Goal: Check status: Check status

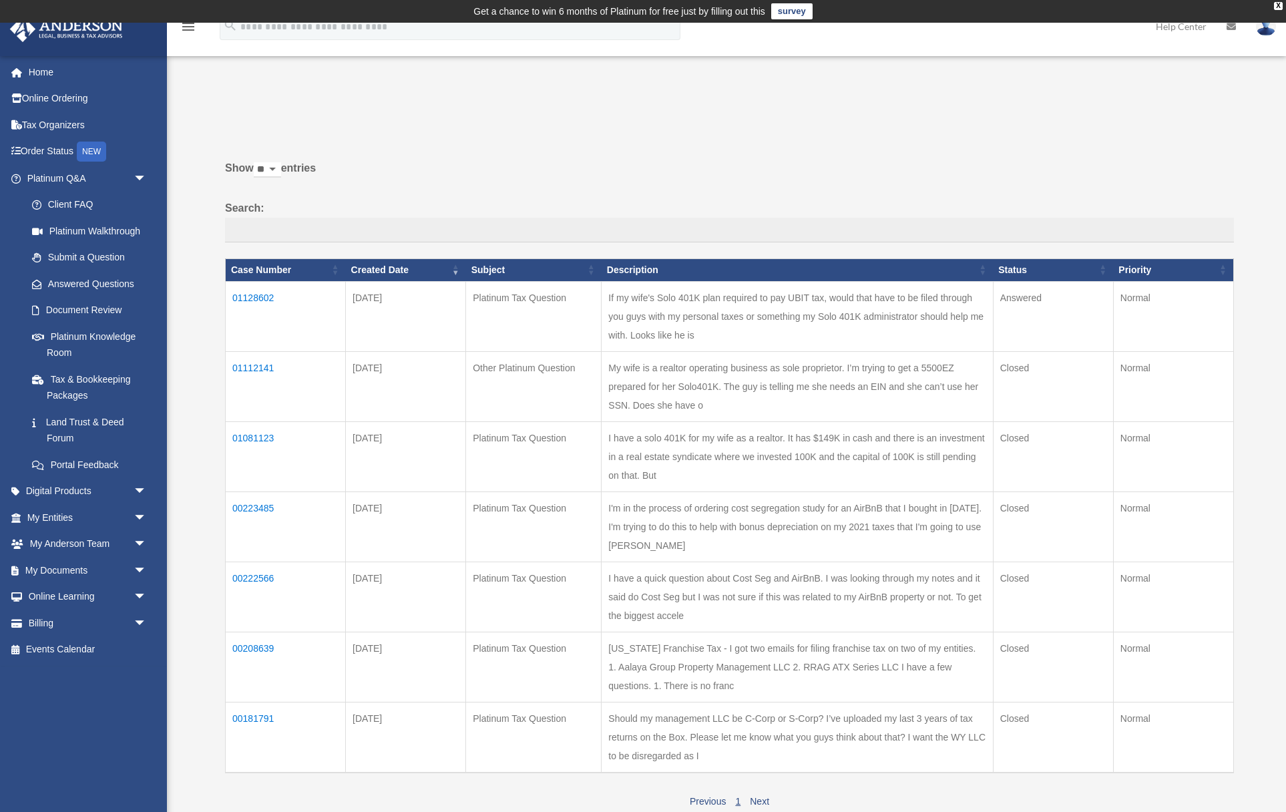
click at [266, 298] on td "01128602" at bounding box center [286, 316] width 120 height 70
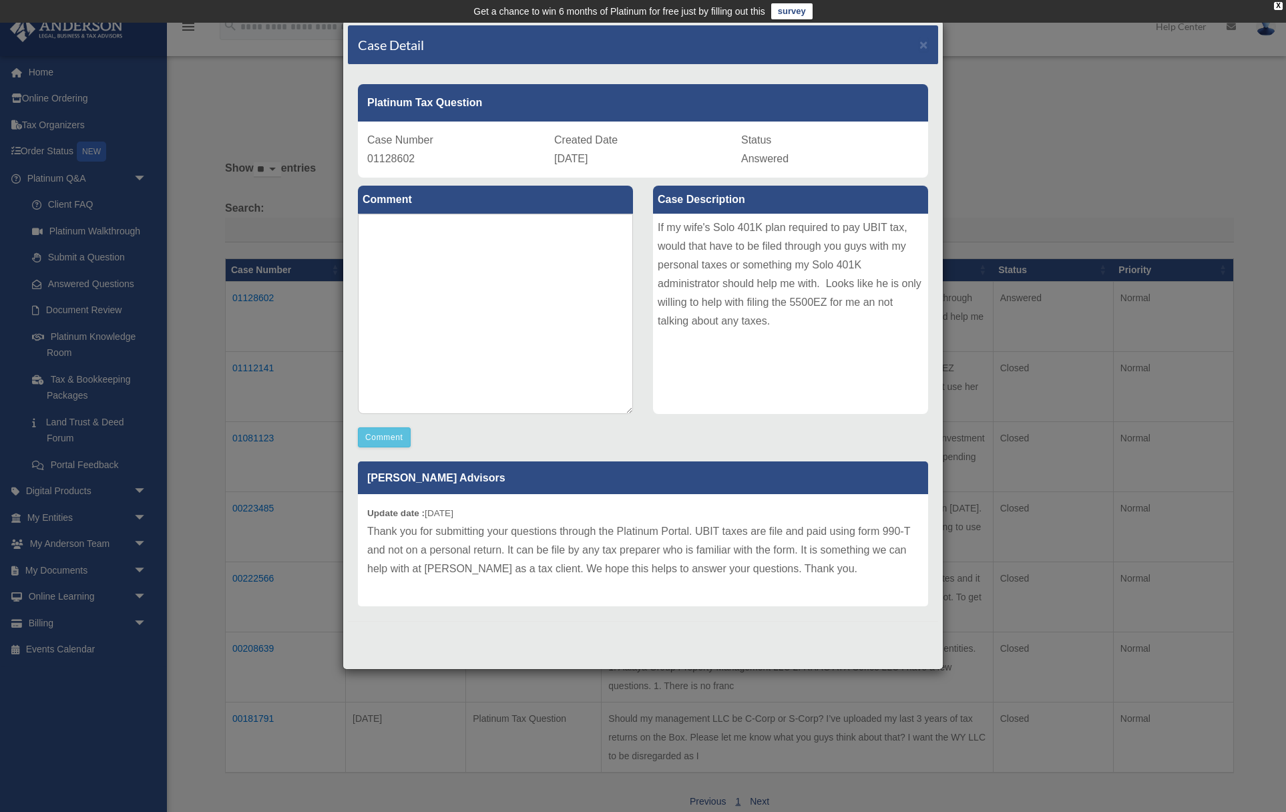
click at [549, 526] on p "Thank you for submitting your questions through the Platinum Portal. UBIT taxes…" at bounding box center [643, 550] width 552 height 56
click at [550, 526] on p "Thank you for submitting your questions through the Platinum Portal. UBIT taxes…" at bounding box center [643, 550] width 552 height 56
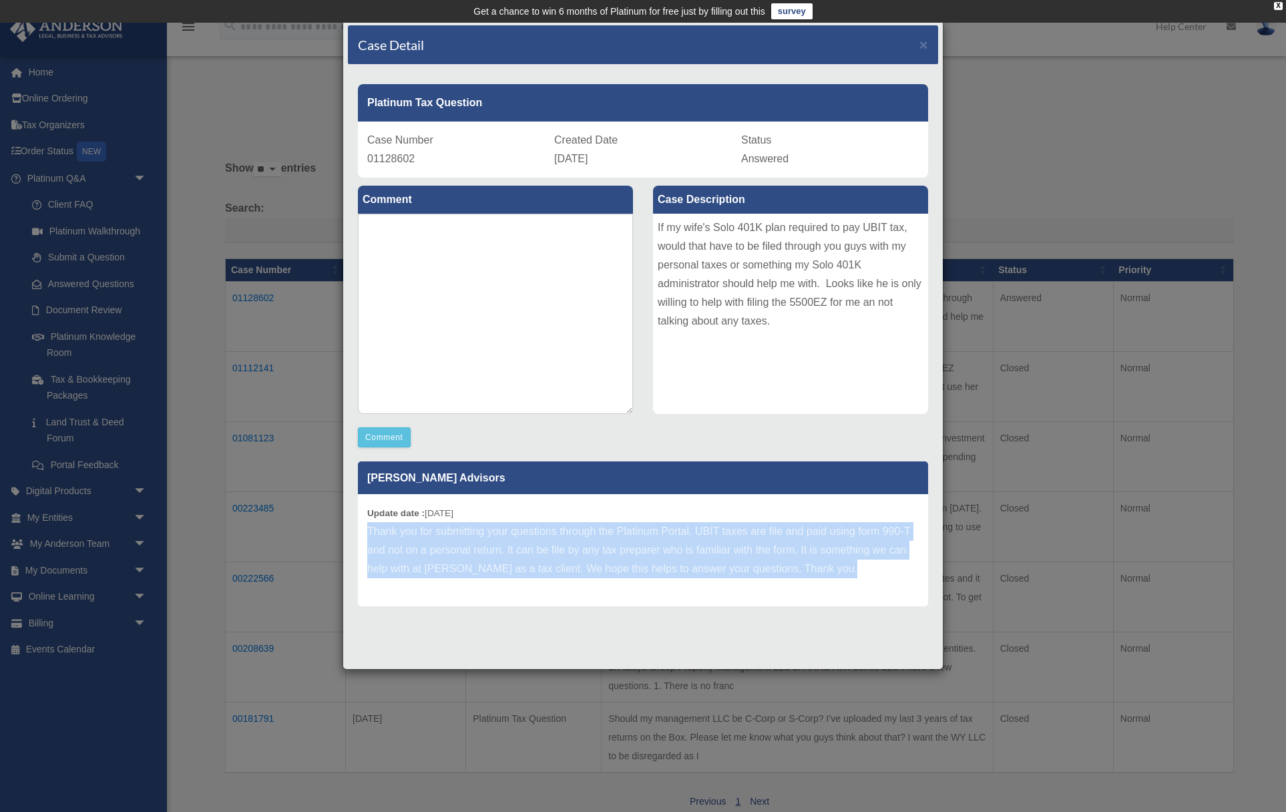
click at [550, 526] on p "Thank you for submitting your questions through the Platinum Portal. UBIT taxes…" at bounding box center [643, 550] width 552 height 56
click at [549, 532] on p "Thank you for submitting your questions through the Platinum Portal. UBIT taxes…" at bounding box center [643, 550] width 552 height 56
click at [650, 552] on p "Thank you for submitting your questions through the Platinum Portal. UBIT taxes…" at bounding box center [643, 550] width 552 height 56
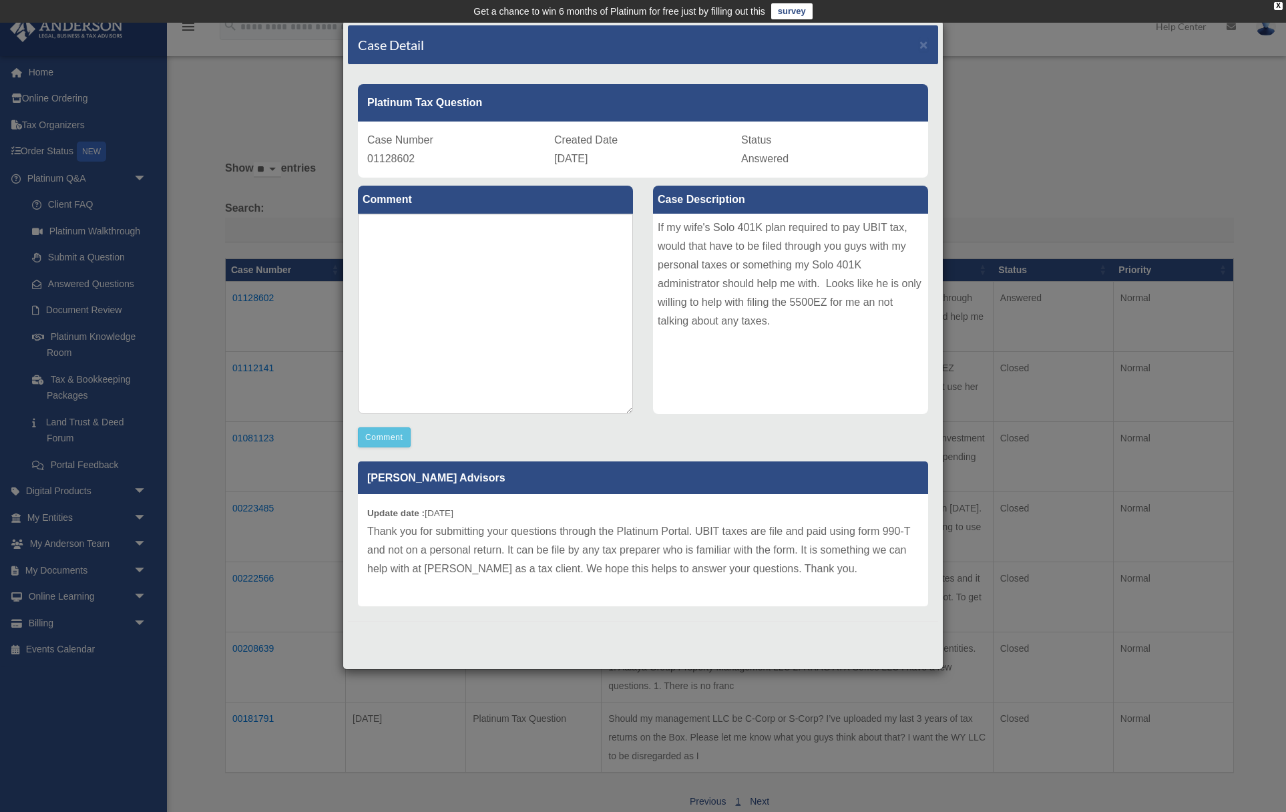
click at [627, 637] on div at bounding box center [643, 631] width 590 height 21
click at [540, 570] on p "Thank you for submitting your questions through the Platinum Portal. UBIT taxes…" at bounding box center [643, 550] width 552 height 56
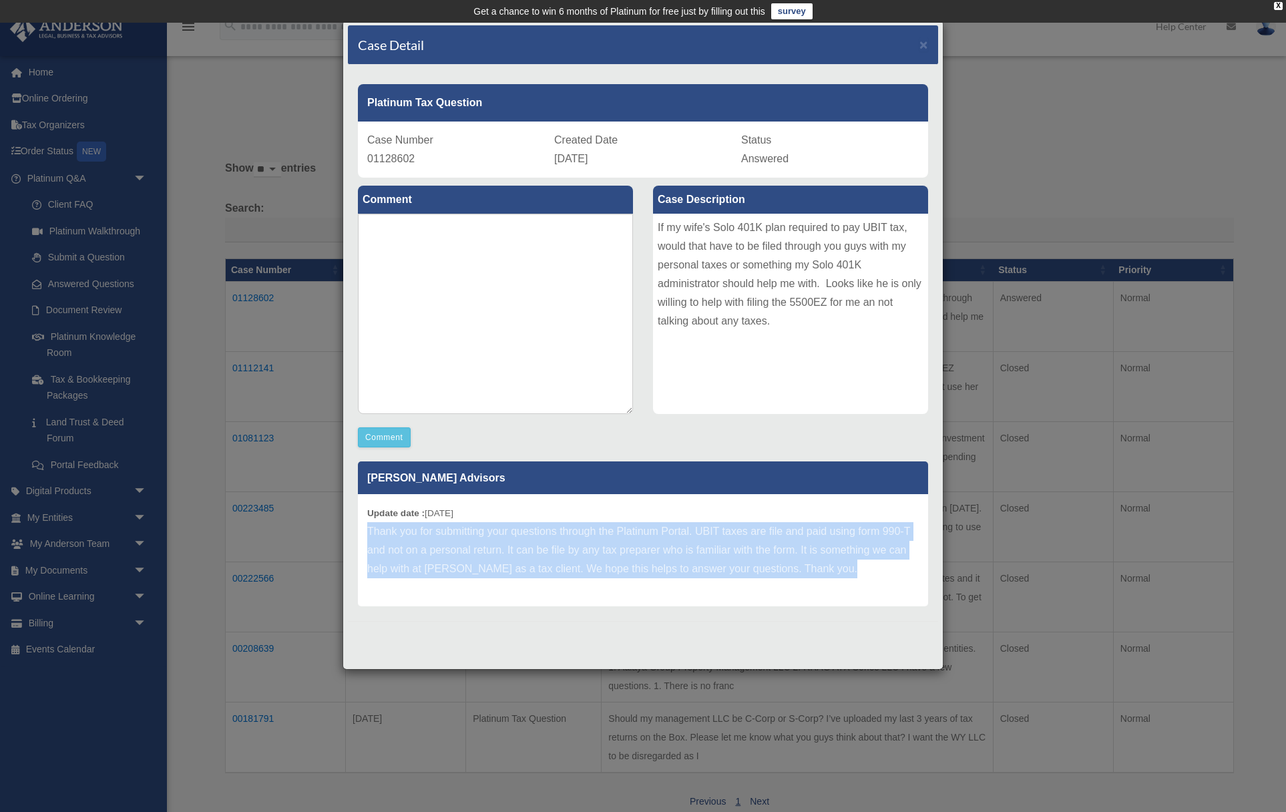
click at [540, 570] on p "Thank you for submitting your questions through the Platinum Portal. UBIT taxes…" at bounding box center [643, 550] width 552 height 56
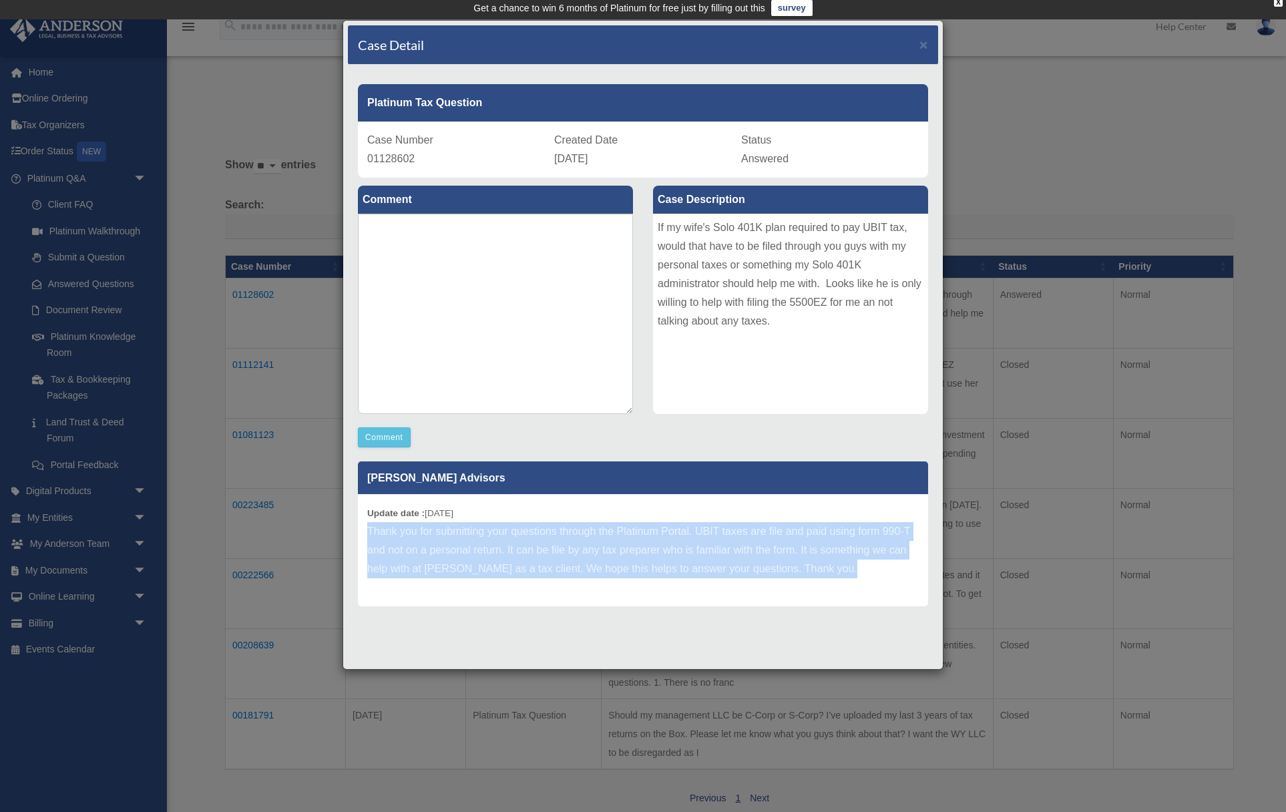
click at [540, 570] on p "Thank you for submitting your questions through the Platinum Portal. UBIT taxes…" at bounding box center [643, 550] width 552 height 56
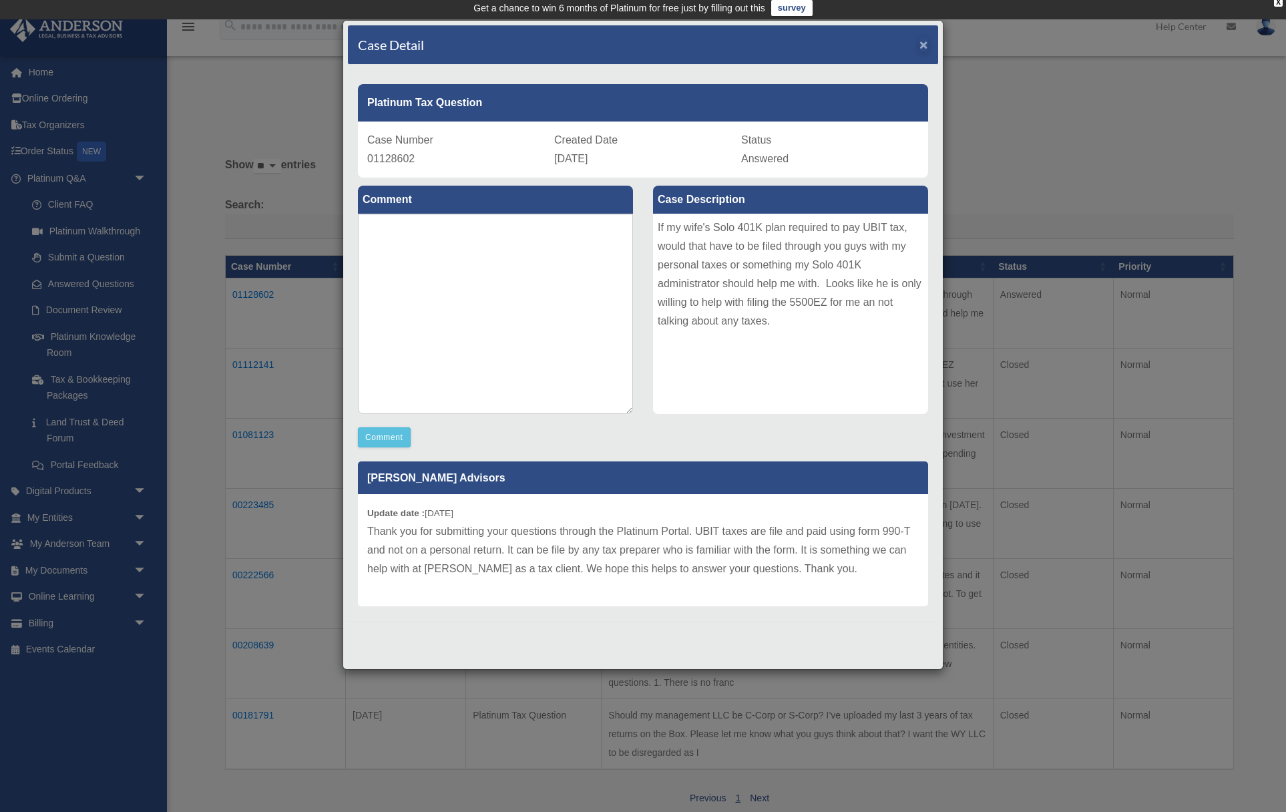
click at [923, 45] on span "×" at bounding box center [924, 44] width 9 height 15
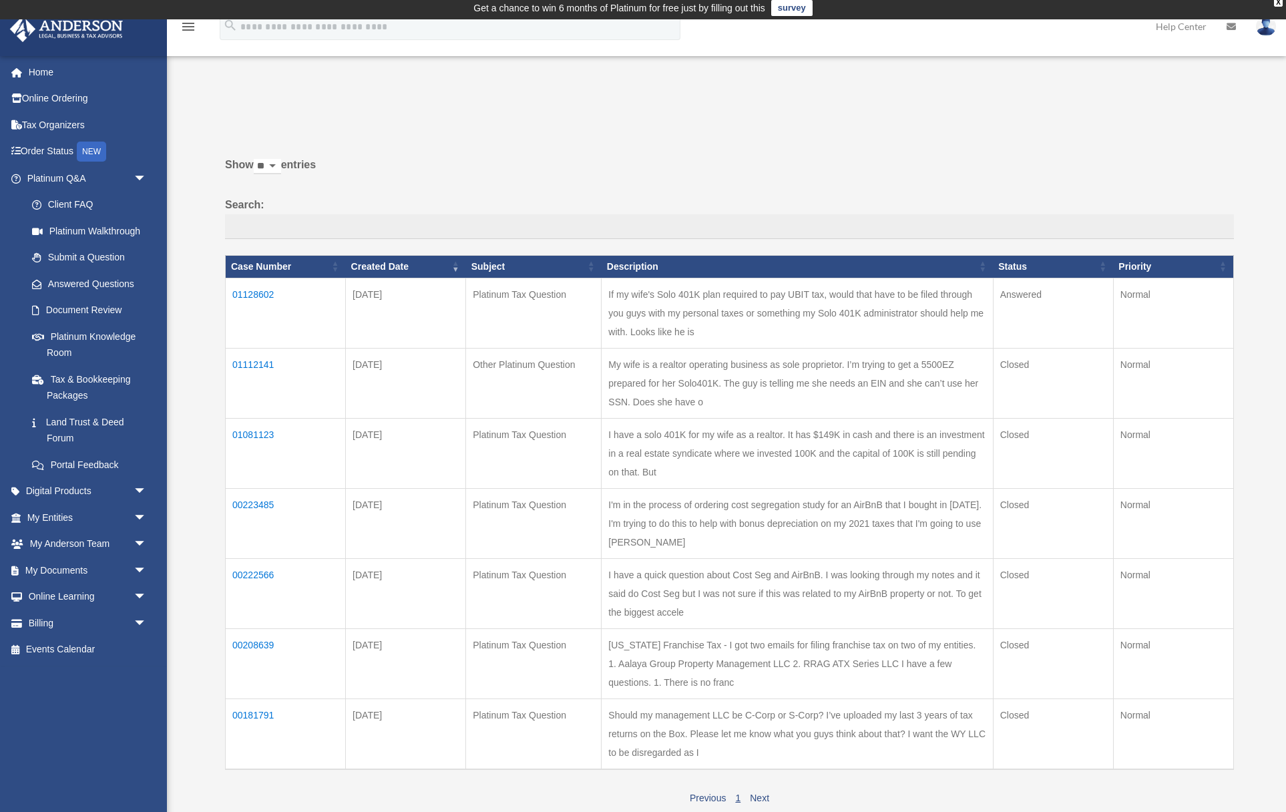
drag, startPoint x: 658, startPoint y: 182, endPoint x: 647, endPoint y: 182, distance: 11.4
click at [658, 182] on label "Show ** ** ** *** entries" at bounding box center [729, 172] width 1009 height 32
click at [281, 174] on select "** ** ** ***" at bounding box center [267, 166] width 27 height 15
